Goal: Book appointment/travel/reservation

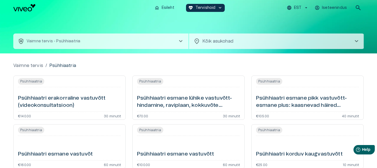
click at [153, 96] on h6 "Psühhiaatri esmane lühike vastuvõtt- hindamine, raviplaan, kokkuvõte (videokons…" at bounding box center [188, 102] width 103 height 15
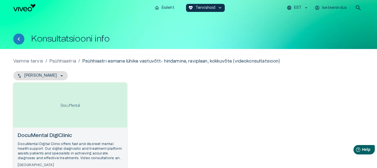
click at [26, 6] on img "Navigate to homepage" at bounding box center [24, 7] width 22 height 7
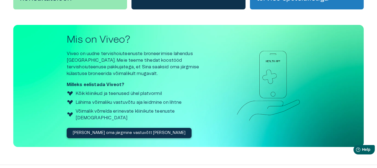
scroll to position [241, 0]
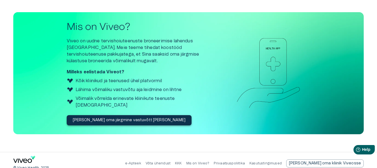
click at [92, 117] on p "[PERSON_NAME] oma järgmine vastuvõtt [PERSON_NAME]" at bounding box center [129, 120] width 113 height 6
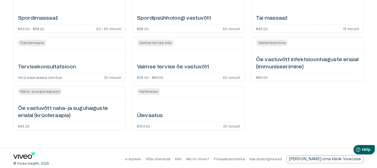
scroll to position [1293, 0]
